Goal: Information Seeking & Learning: Learn about a topic

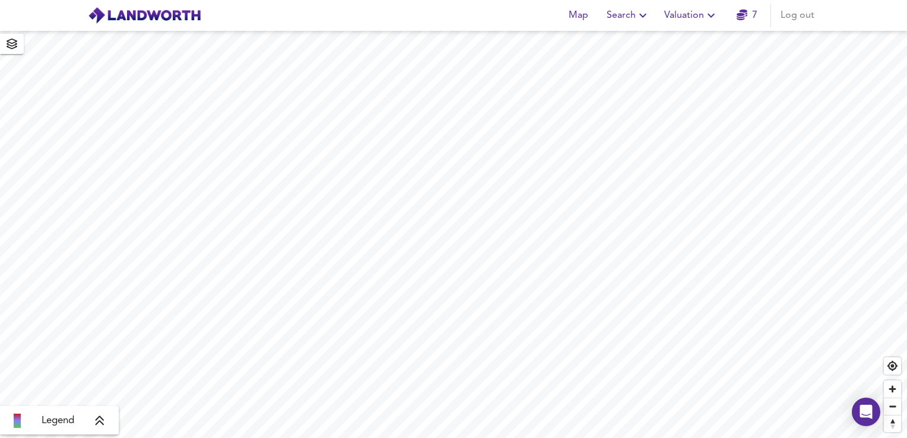
click at [622, 22] on span "Search" at bounding box center [628, 15] width 43 height 17
click at [619, 40] on li "New Search" at bounding box center [629, 42] width 118 height 21
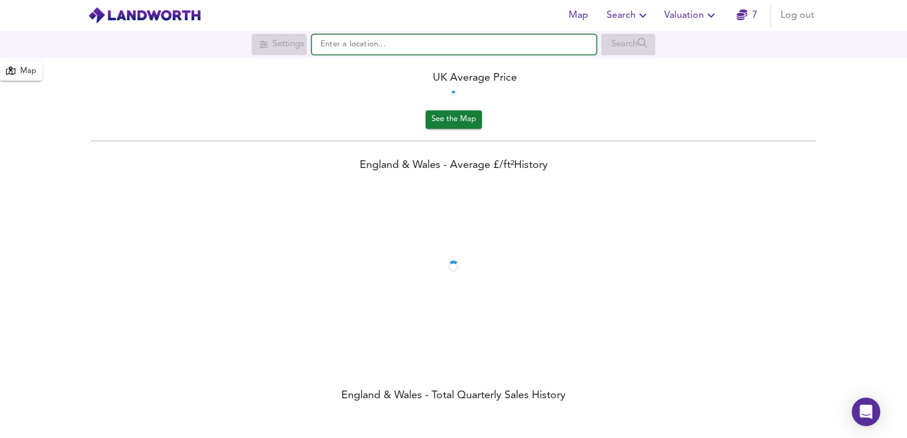
click at [492, 46] on input "text" at bounding box center [454, 44] width 285 height 20
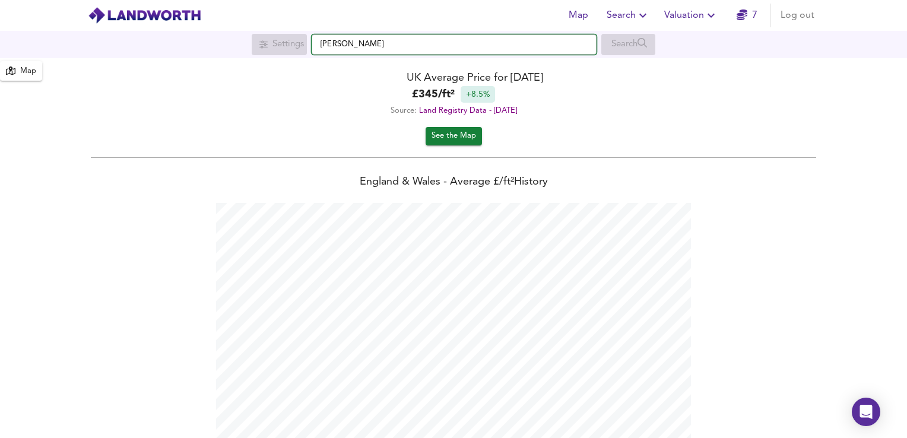
scroll to position [438, 907]
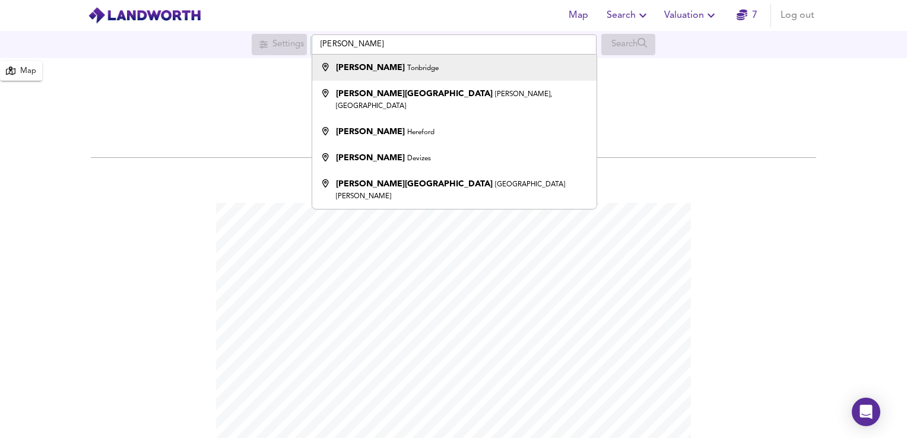
click at [411, 75] on li "[PERSON_NAME]" at bounding box center [454, 68] width 284 height 26
type input "[PERSON_NAME], [GEOGRAPHIC_DATA]"
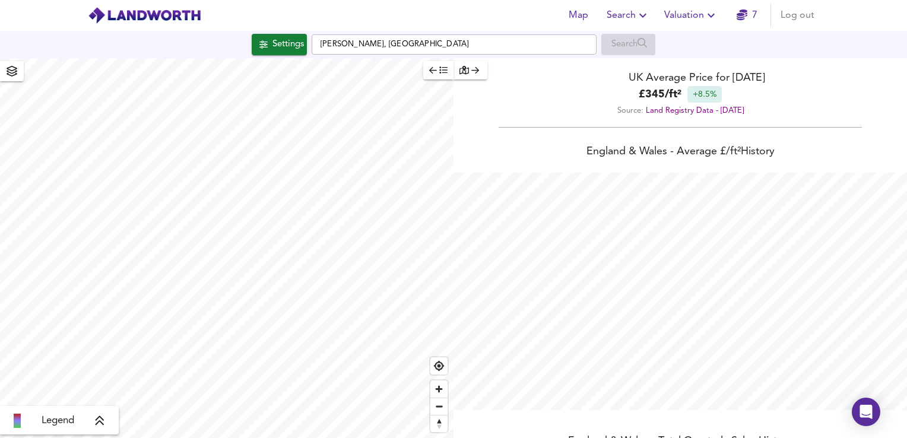
checkbox input "false"
checkbox input "true"
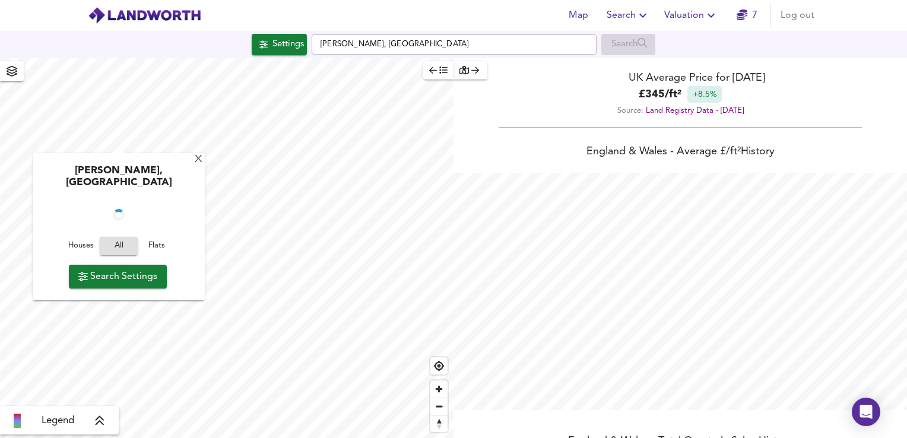
scroll to position [21, 0]
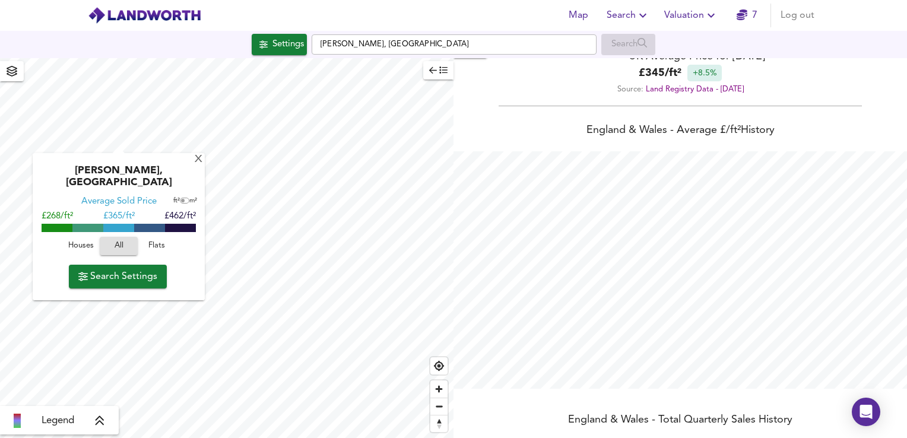
click at [115, 268] on span "Search Settings" at bounding box center [117, 276] width 79 height 17
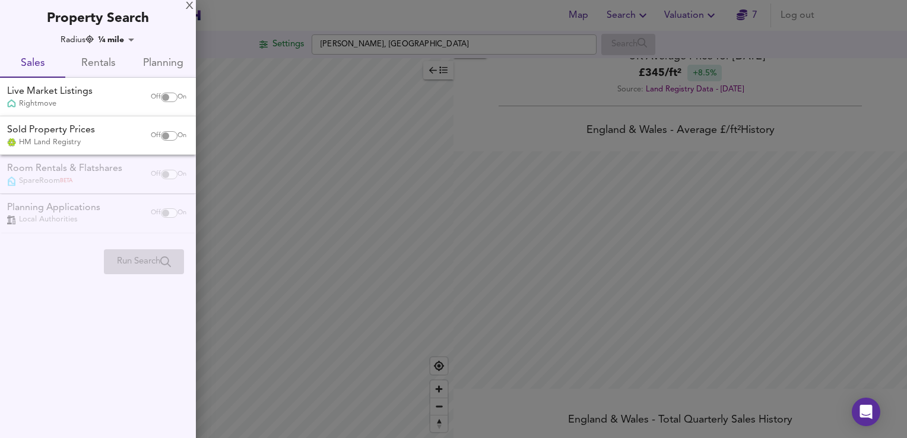
click at [162, 132] on input "checkbox" at bounding box center [165, 136] width 29 height 10
checkbox input "true"
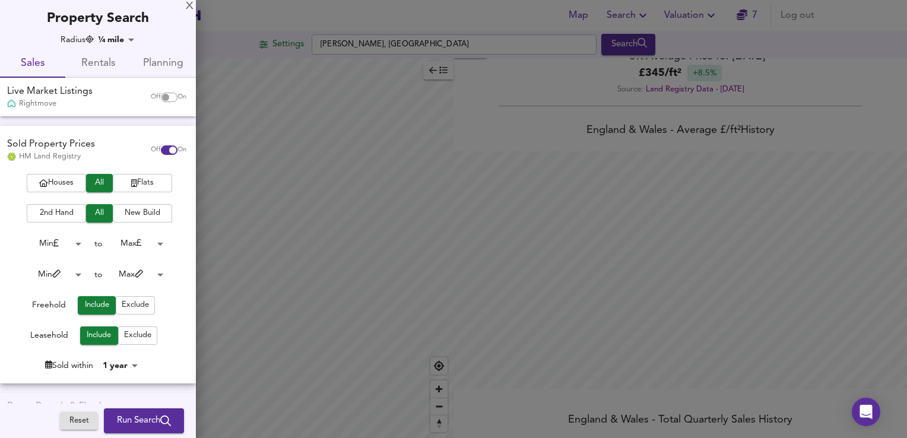
click at [160, 91] on div "Off On" at bounding box center [169, 98] width 50 height 24
checkbox input "true"
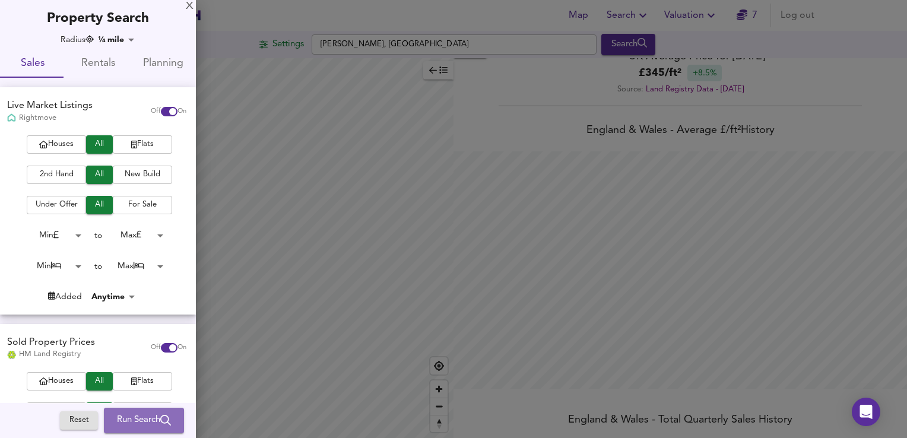
click at [131, 414] on span "Run Search" at bounding box center [144, 420] width 54 height 15
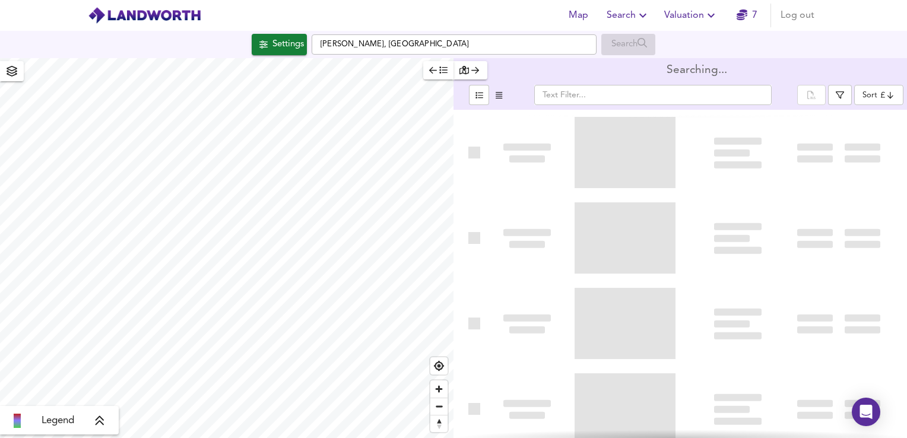
type input "bestdeal"
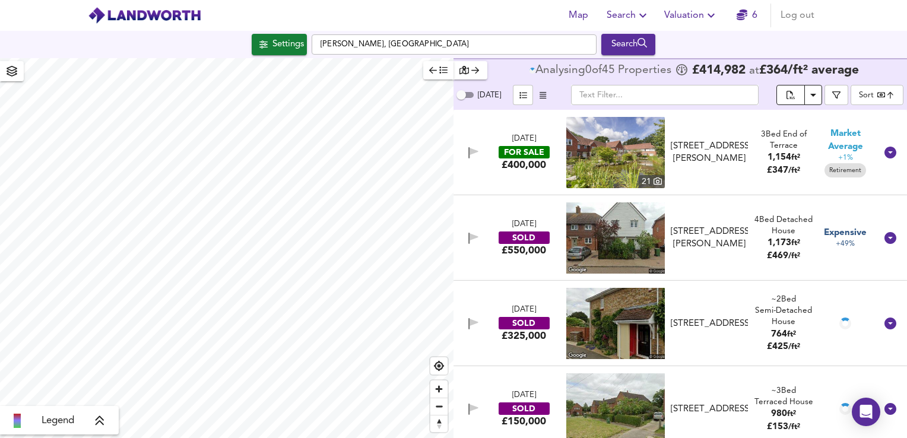
click at [816, 94] on icon "Download Results" at bounding box center [814, 95] width 6 height 3
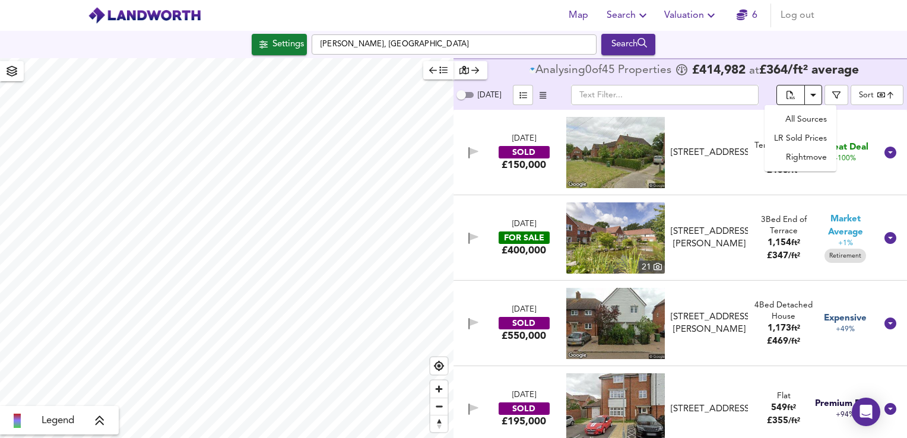
click at [816, 94] on icon "Download Results" at bounding box center [814, 95] width 6 height 3
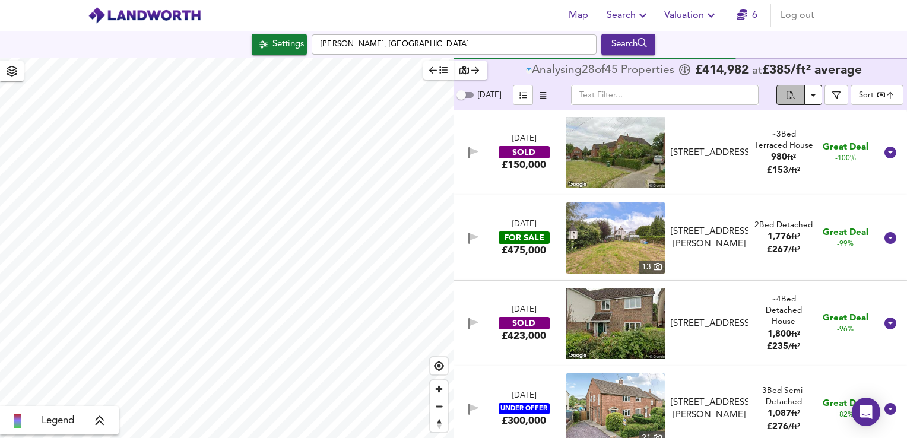
click at [793, 96] on icon "split button" at bounding box center [791, 96] width 8 height 11
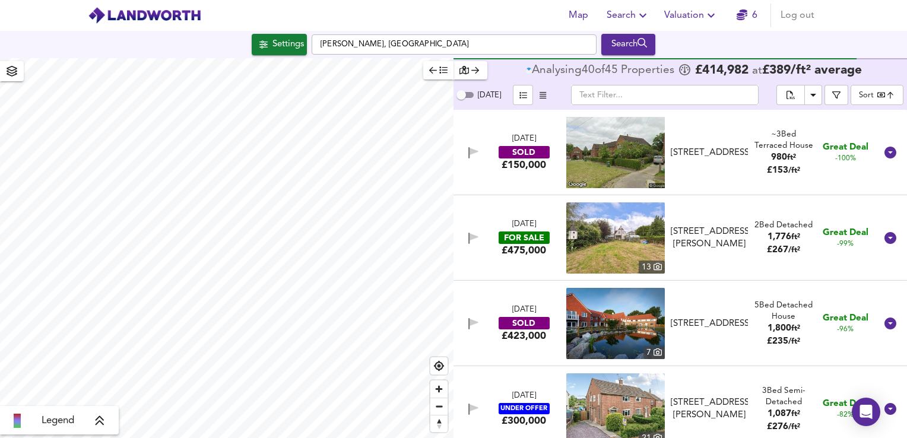
click at [556, 100] on div "​" at bounding box center [664, 95] width 223 height 20
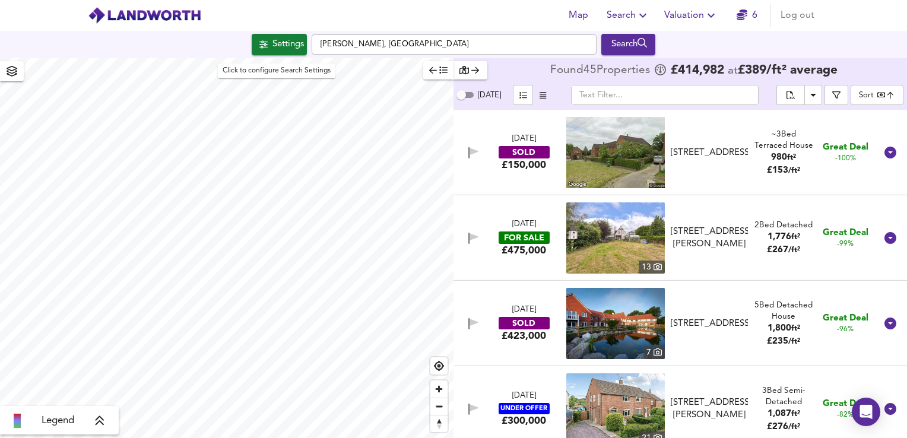
click at [273, 48] on div "Settings" at bounding box center [288, 44] width 31 height 15
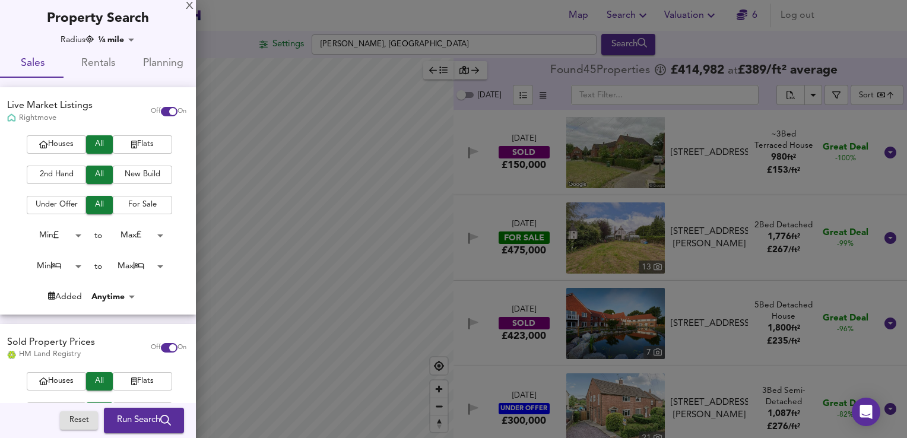
click at [105, 296] on body "Map Search Valuation 6 Log out Settings [PERSON_NAME], [GEOGRAPHIC_DATA] Search…" at bounding box center [453, 219] width 907 height 438
click at [114, 286] on ul "Anytime Last 1 day Last 3 days Last 7 days Last 14 days" at bounding box center [118, 335] width 63 height 105
click at [59, 102] on div at bounding box center [453, 219] width 907 height 438
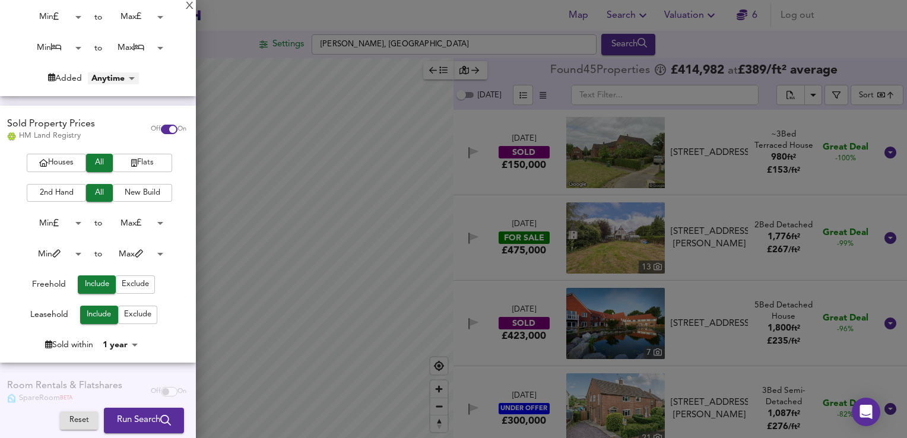
scroll to position [235, 0]
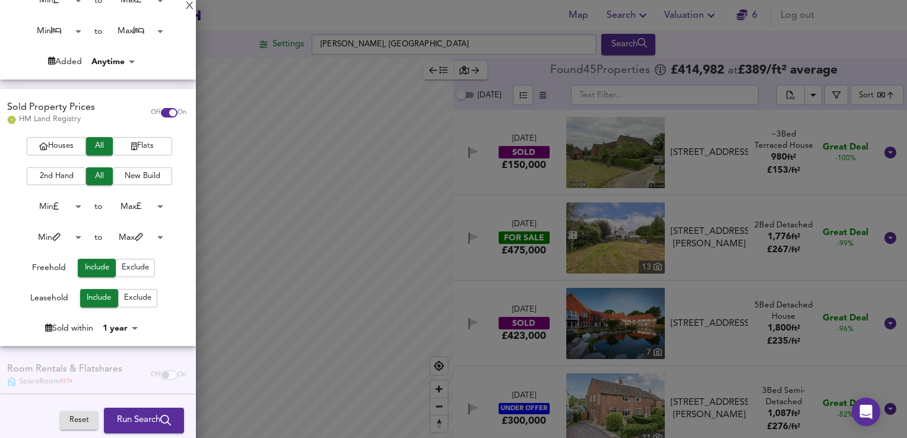
click at [115, 330] on body "Map Search Valuation 6 Log out Settings [PERSON_NAME], [GEOGRAPHIC_DATA] Search…" at bounding box center [453, 219] width 907 height 438
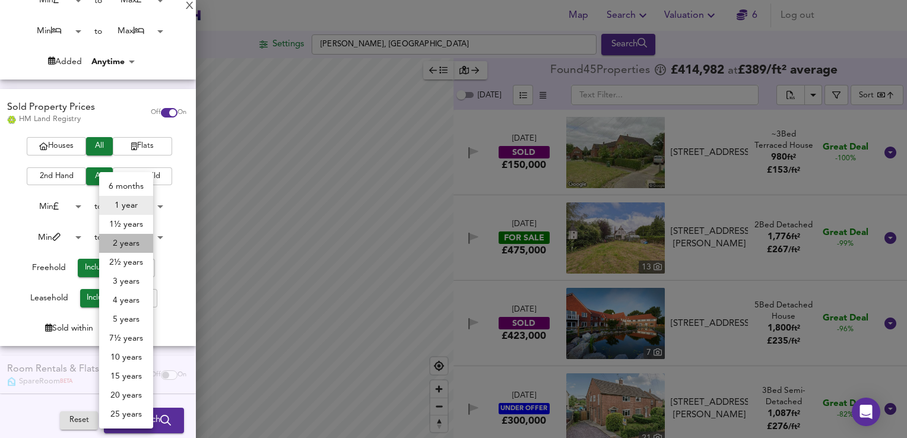
click at [116, 244] on li "2 years" at bounding box center [126, 243] width 54 height 19
type input "24"
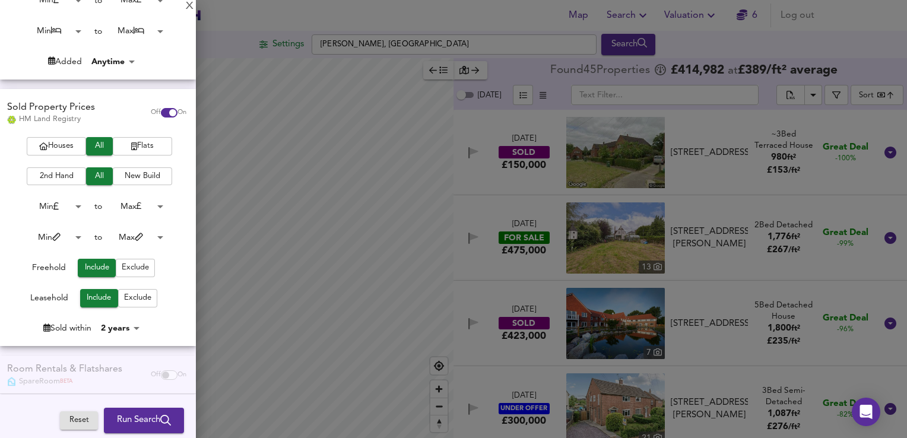
click at [138, 426] on span "Run Search" at bounding box center [144, 420] width 54 height 15
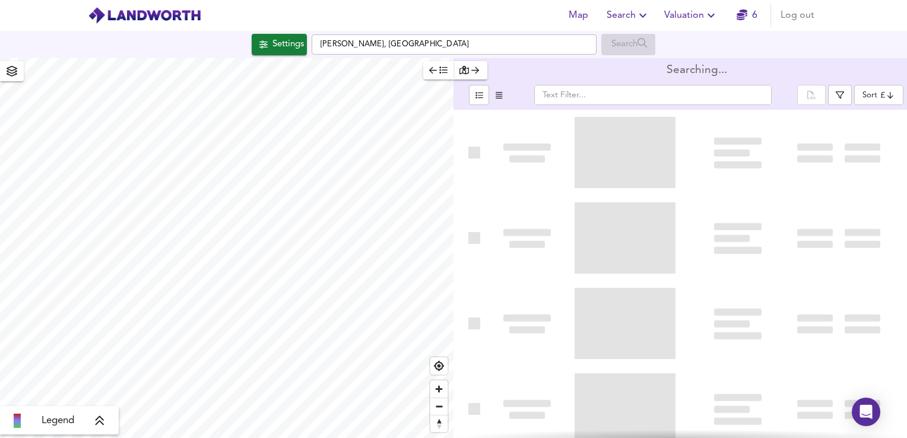
type input "bestdeal"
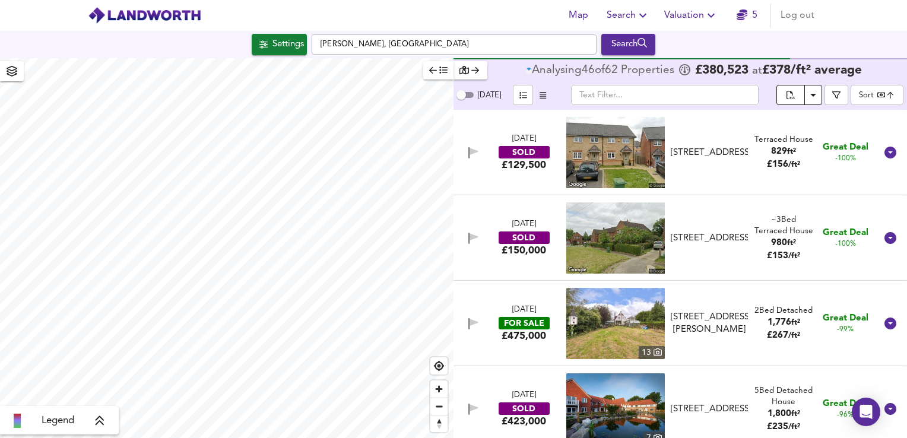
click at [794, 96] on icon "split button" at bounding box center [791, 96] width 8 height 11
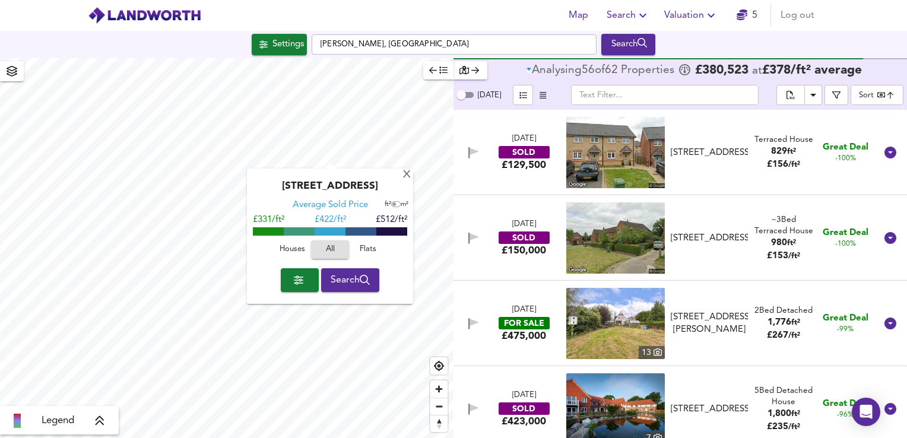
click at [485, 192] on div "[DATE] SOLD £[GEOGRAPHIC_DATA][STREET_ADDRESS][STREET_ADDRESS] Terraced House 8…" at bounding box center [681, 153] width 454 height 86
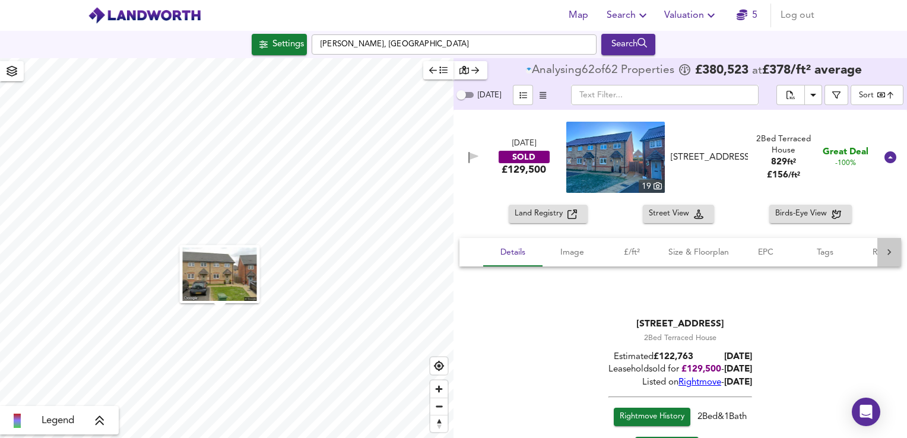
click at [888, 254] on icon at bounding box center [890, 252] width 4 height 6
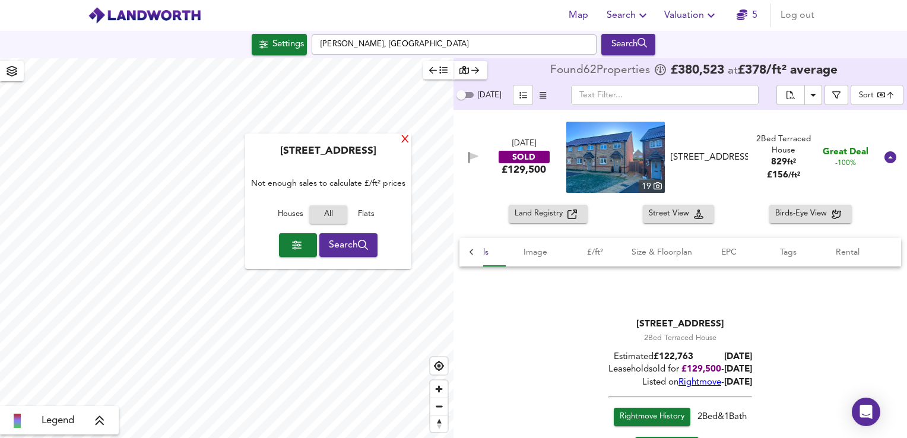
click at [403, 141] on div "X" at bounding box center [405, 140] width 10 height 11
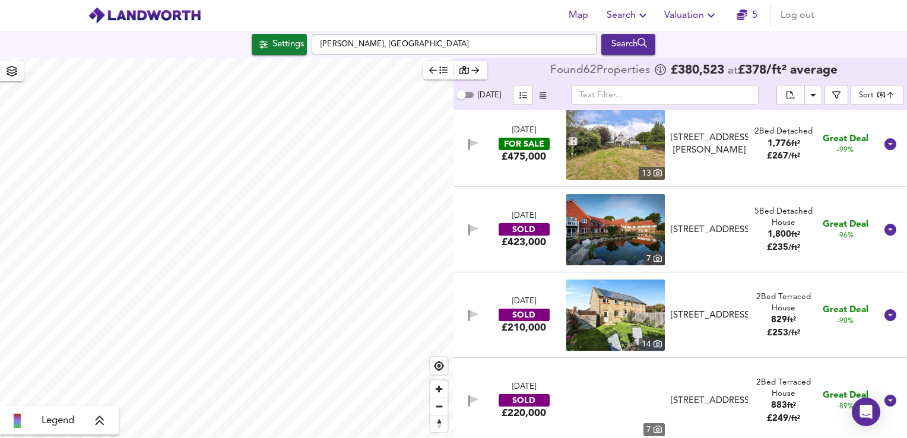
scroll to position [695, 0]
